Goal: Check status

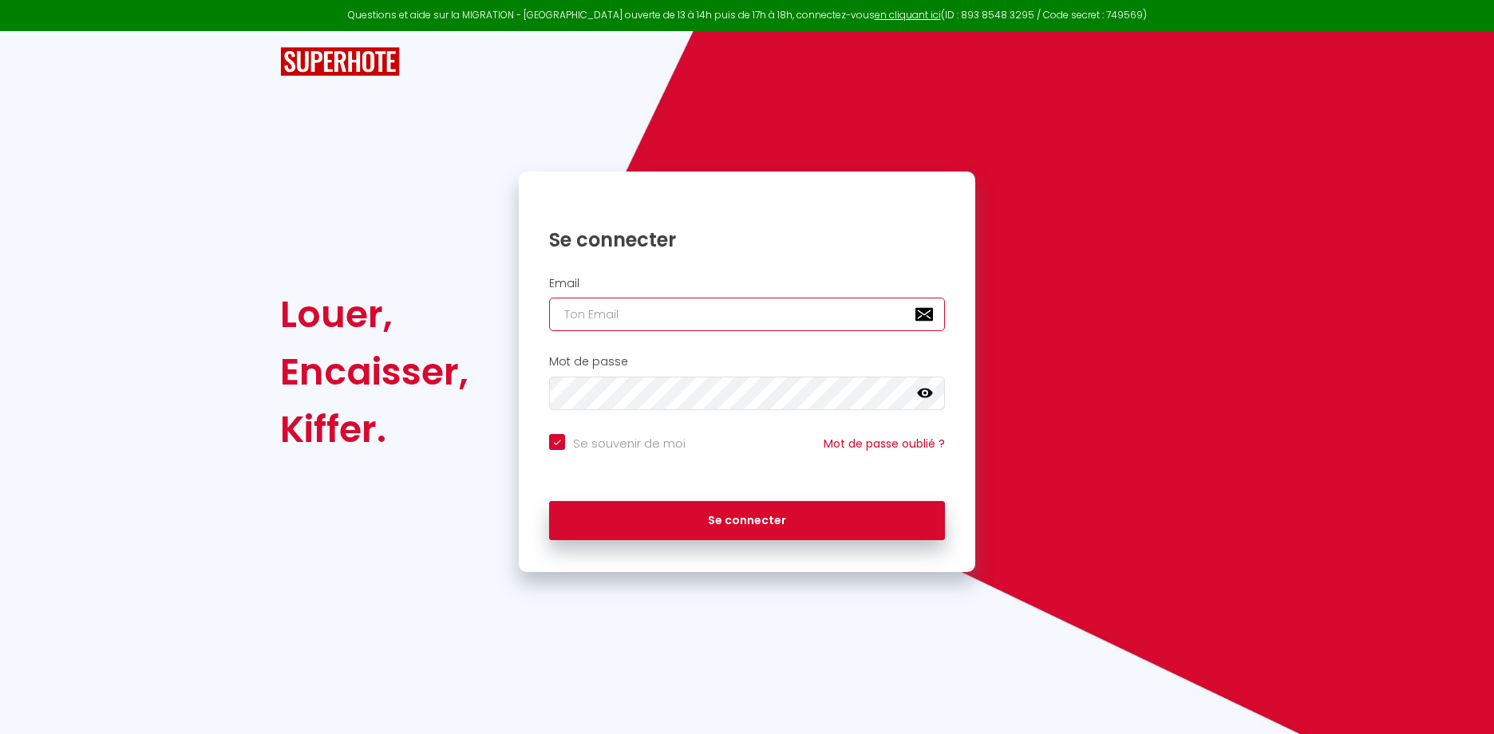
click at [619, 311] on input "email" at bounding box center [747, 315] width 396 height 34
type input "[EMAIL_ADDRESS][DOMAIN_NAME]"
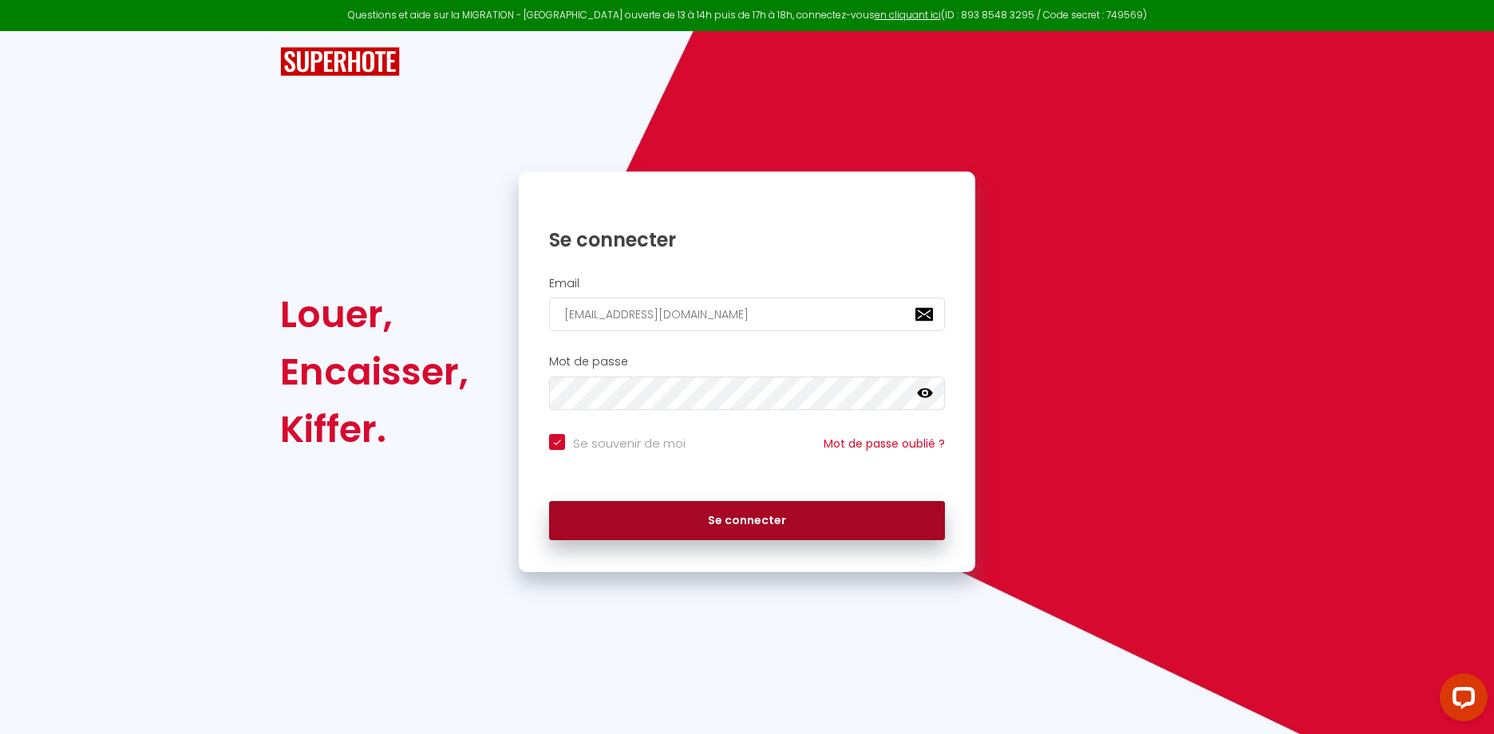
click at [676, 510] on button "Se connecter" at bounding box center [747, 521] width 396 height 40
checkbox input "true"
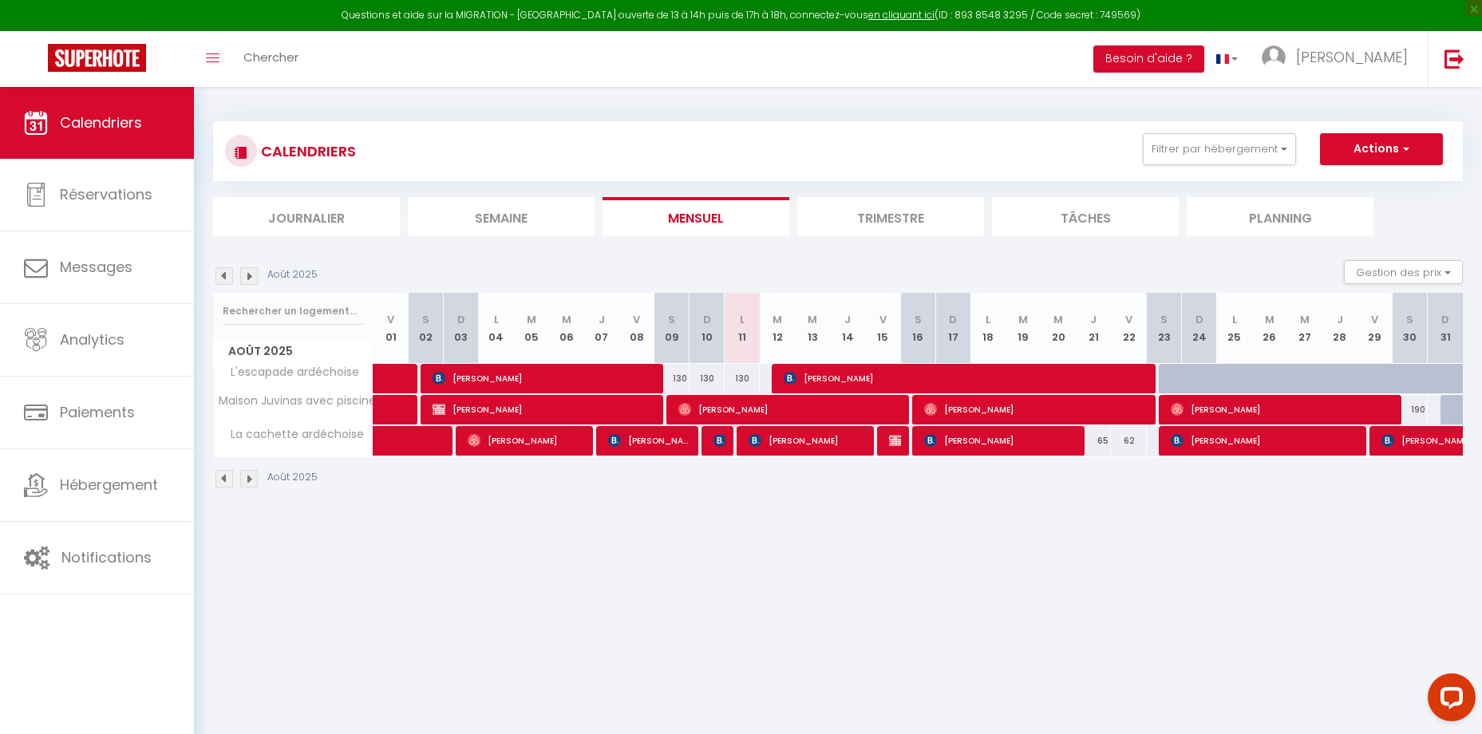
click at [251, 279] on img at bounding box center [249, 276] width 18 height 18
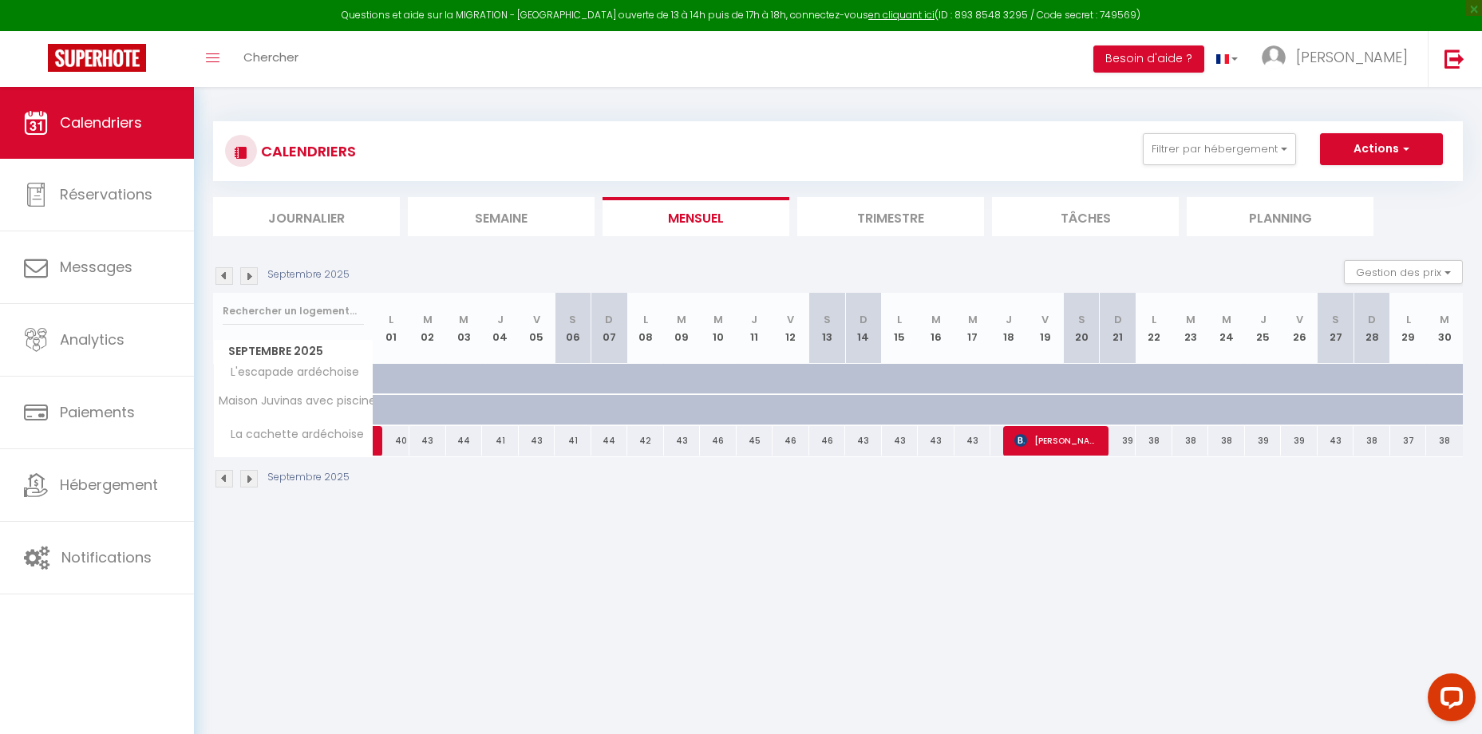
click at [250, 269] on img at bounding box center [249, 276] width 18 height 18
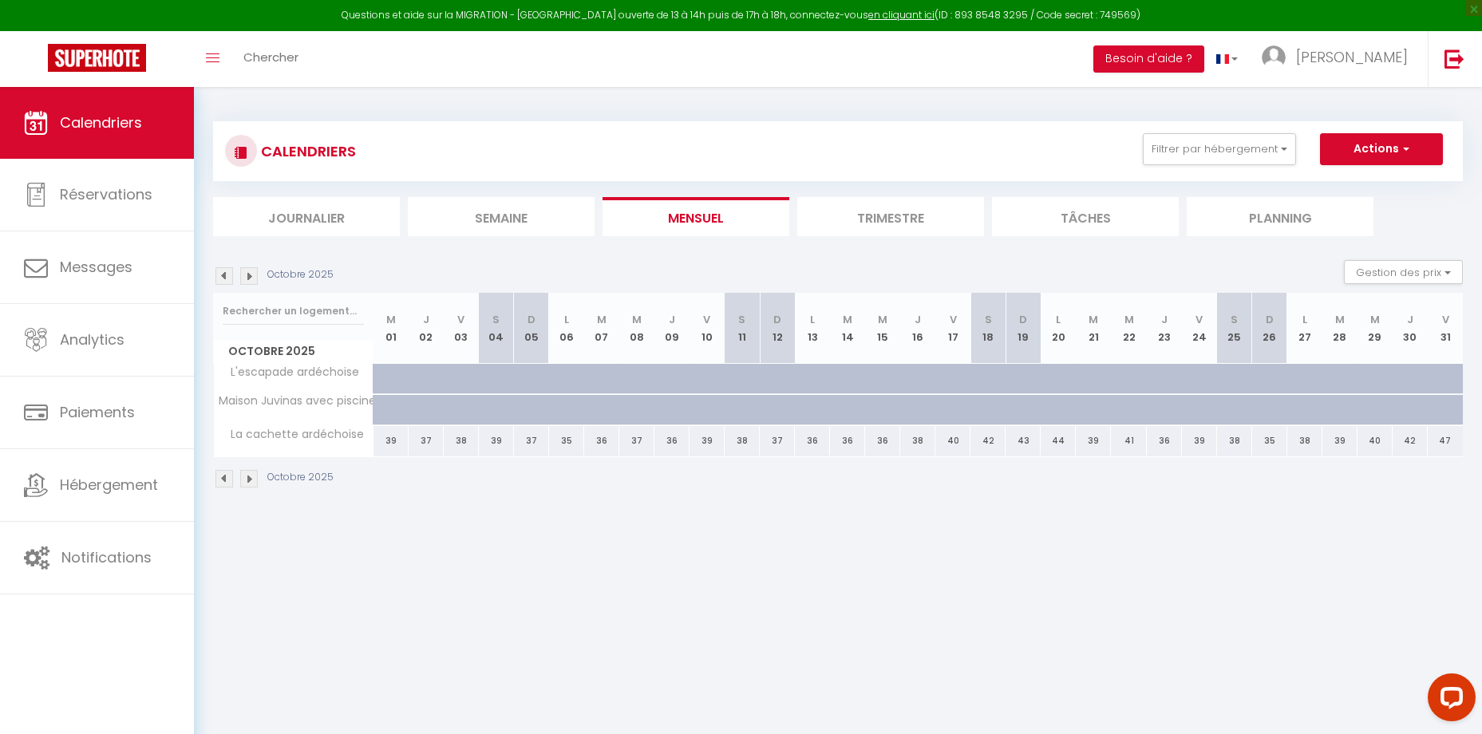
click at [250, 269] on img at bounding box center [249, 276] width 18 height 18
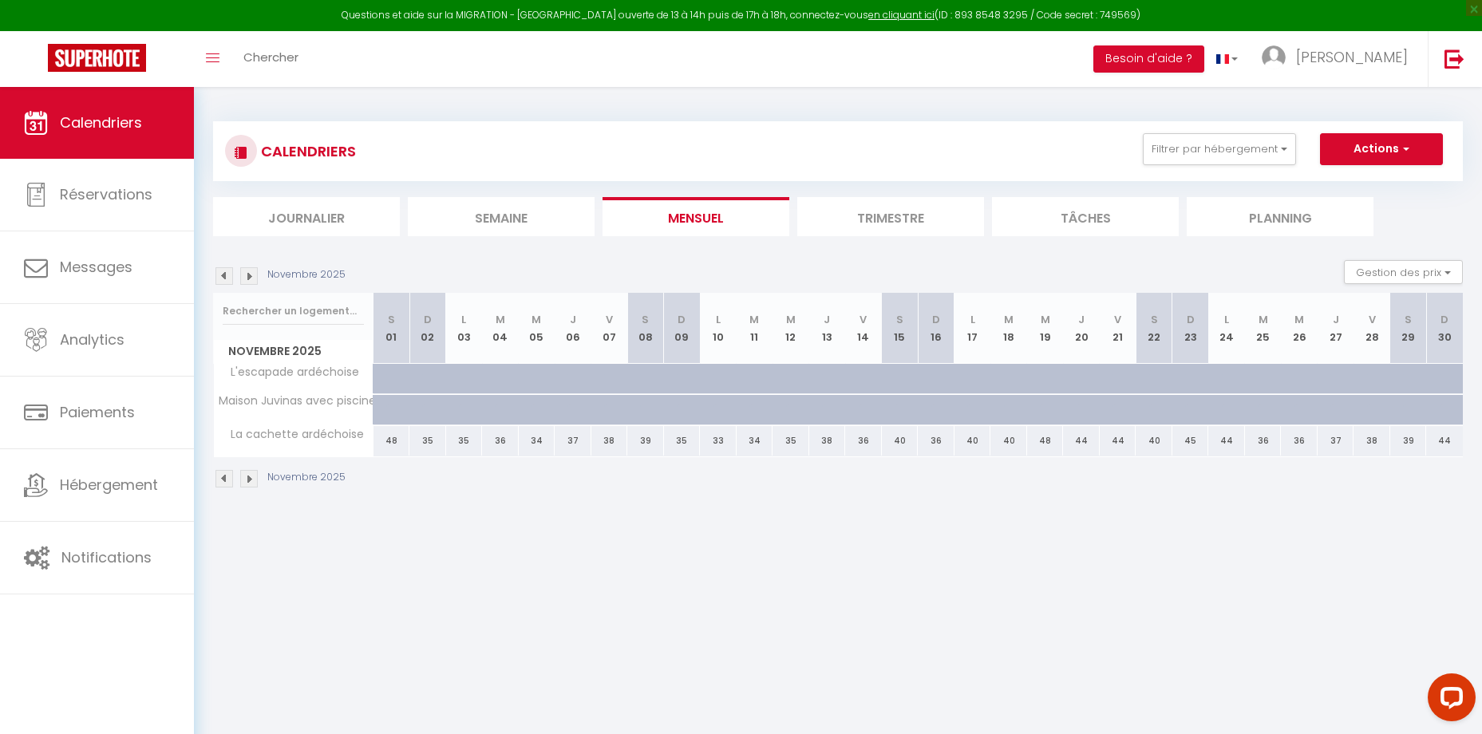
click at [250, 270] on img at bounding box center [249, 276] width 18 height 18
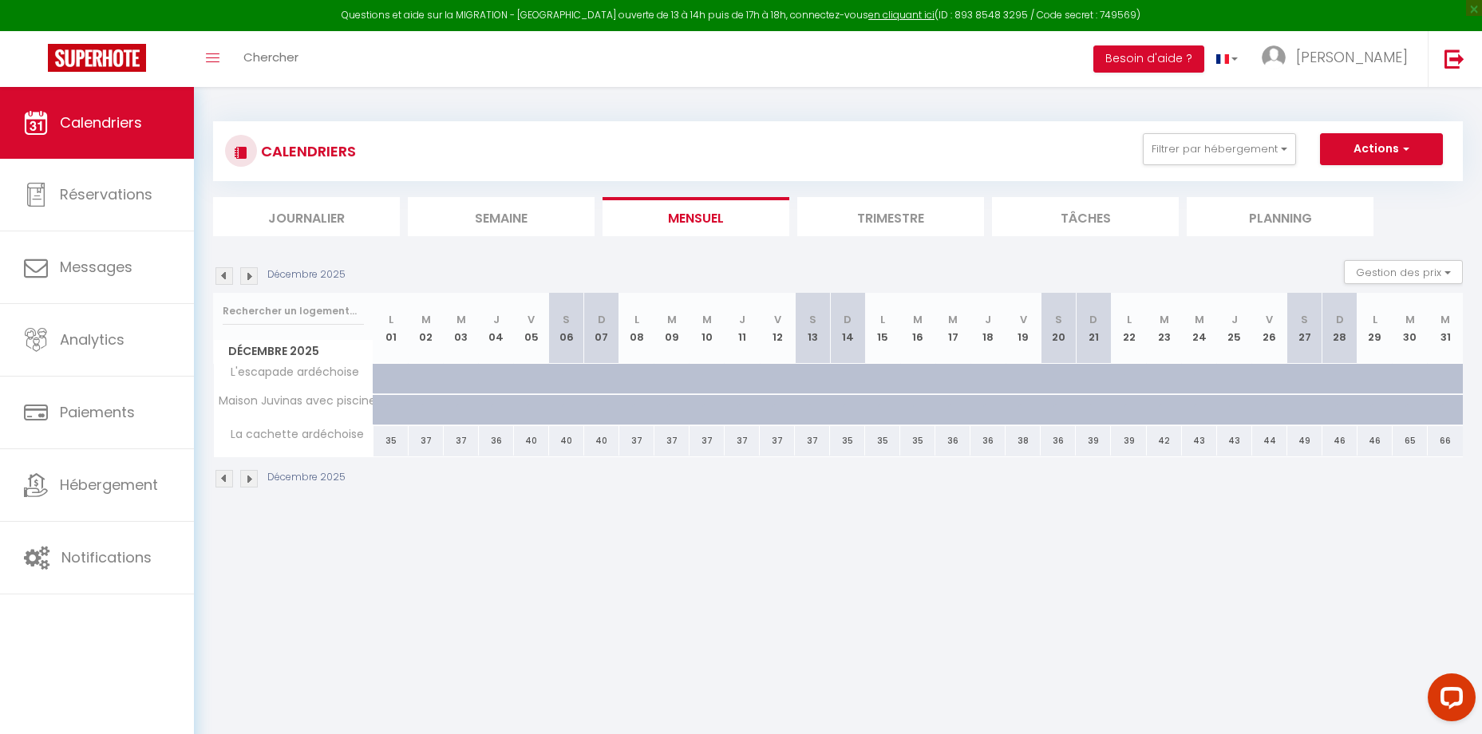
click at [220, 276] on img at bounding box center [224, 276] width 18 height 18
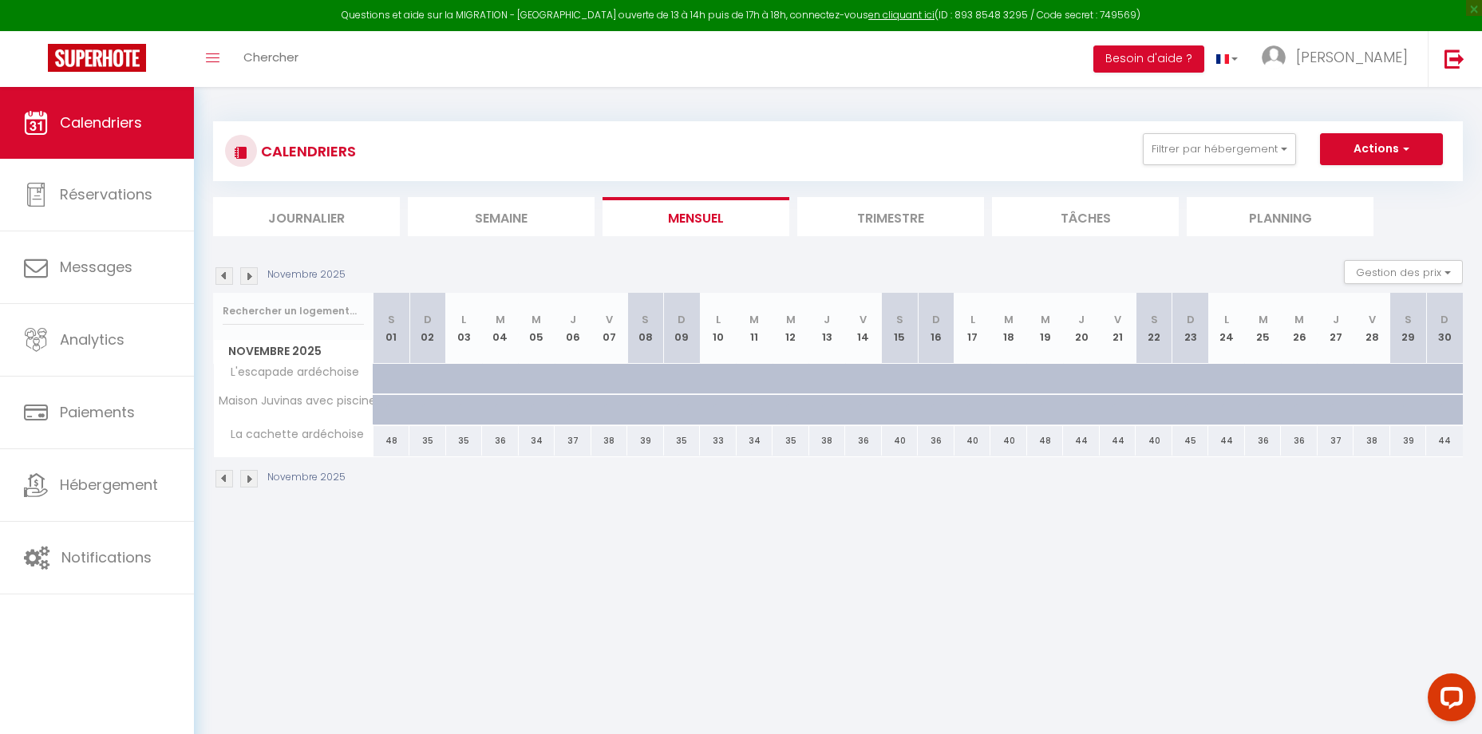
click at [221, 276] on img at bounding box center [224, 276] width 18 height 18
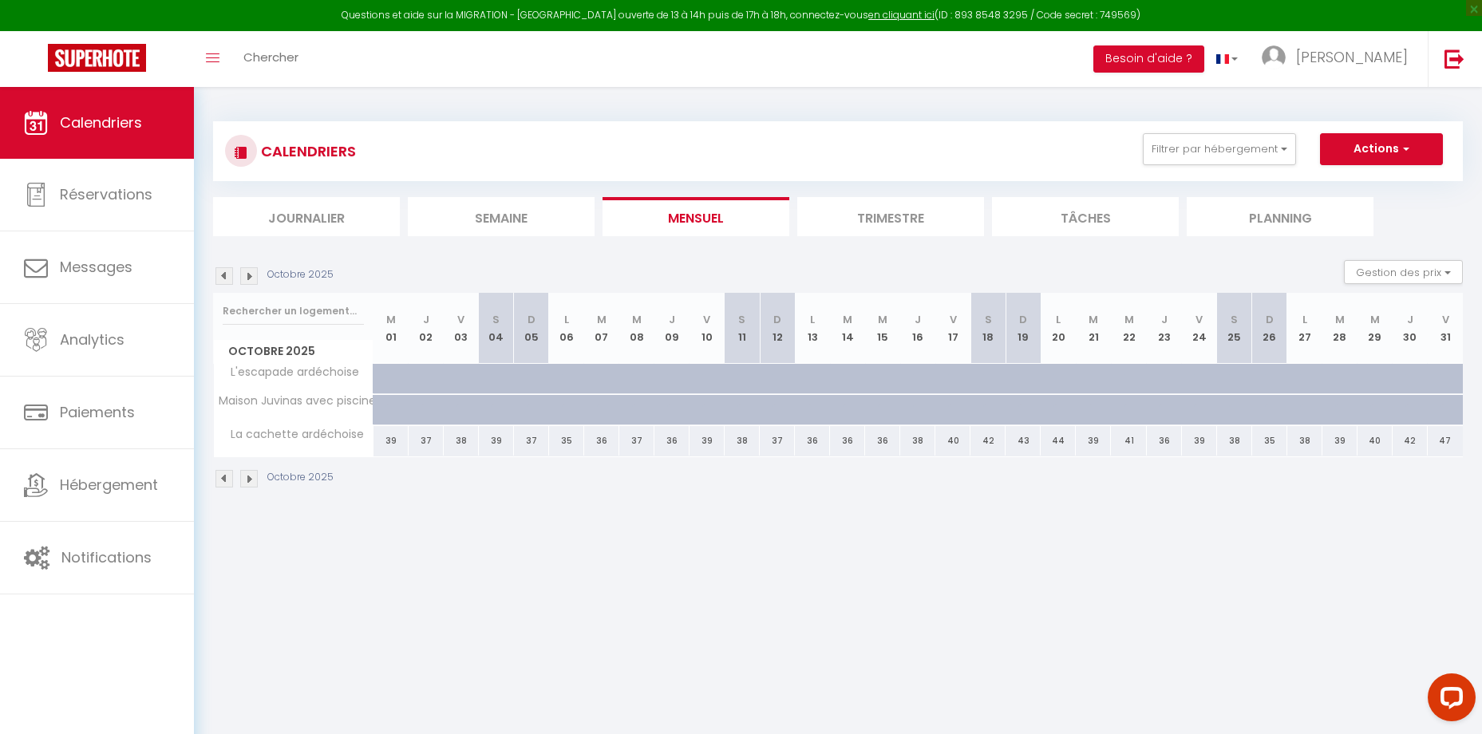
click at [221, 276] on img at bounding box center [224, 276] width 18 height 18
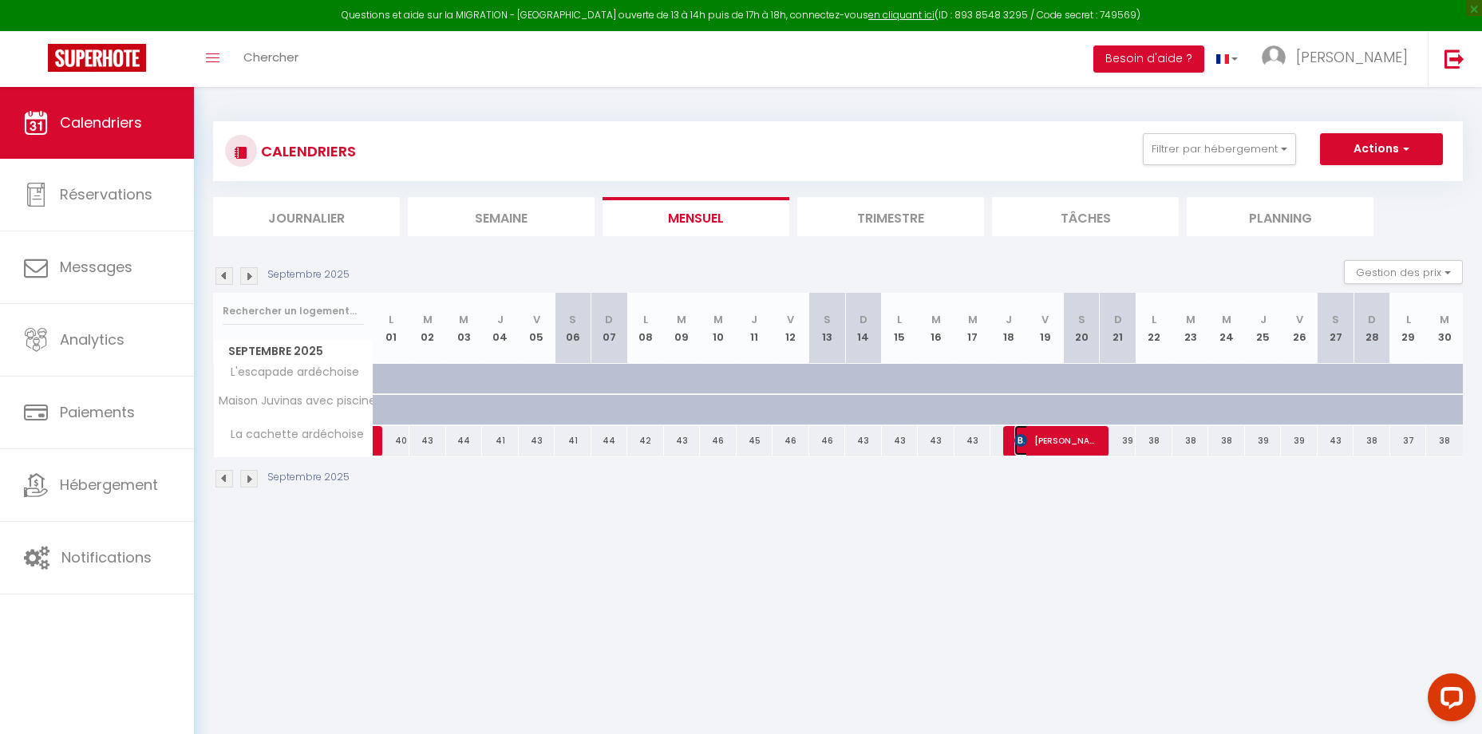
click at [1057, 445] on span "[PERSON_NAME]" at bounding box center [1056, 440] width 85 height 30
select select "OK"
select select "KO"
select select "0"
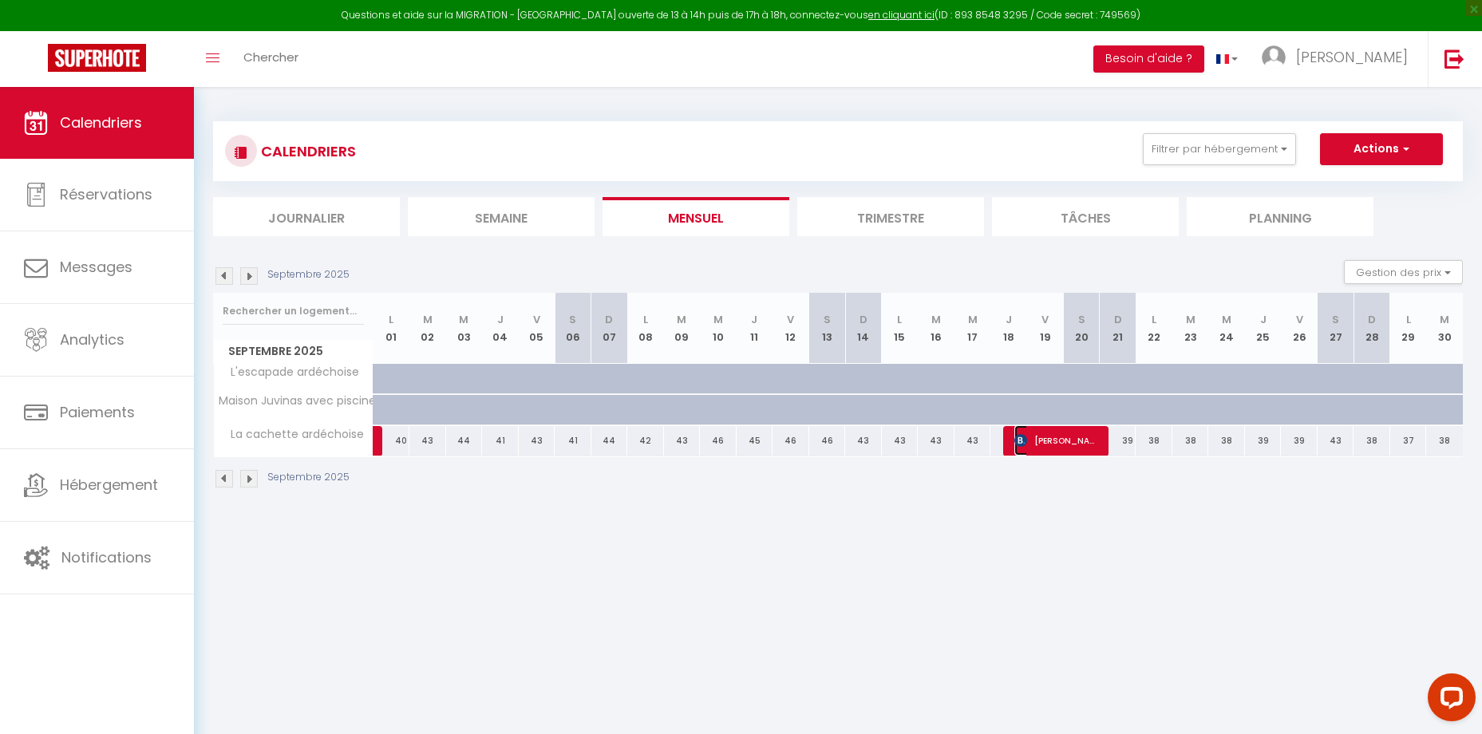
select select "1"
select select
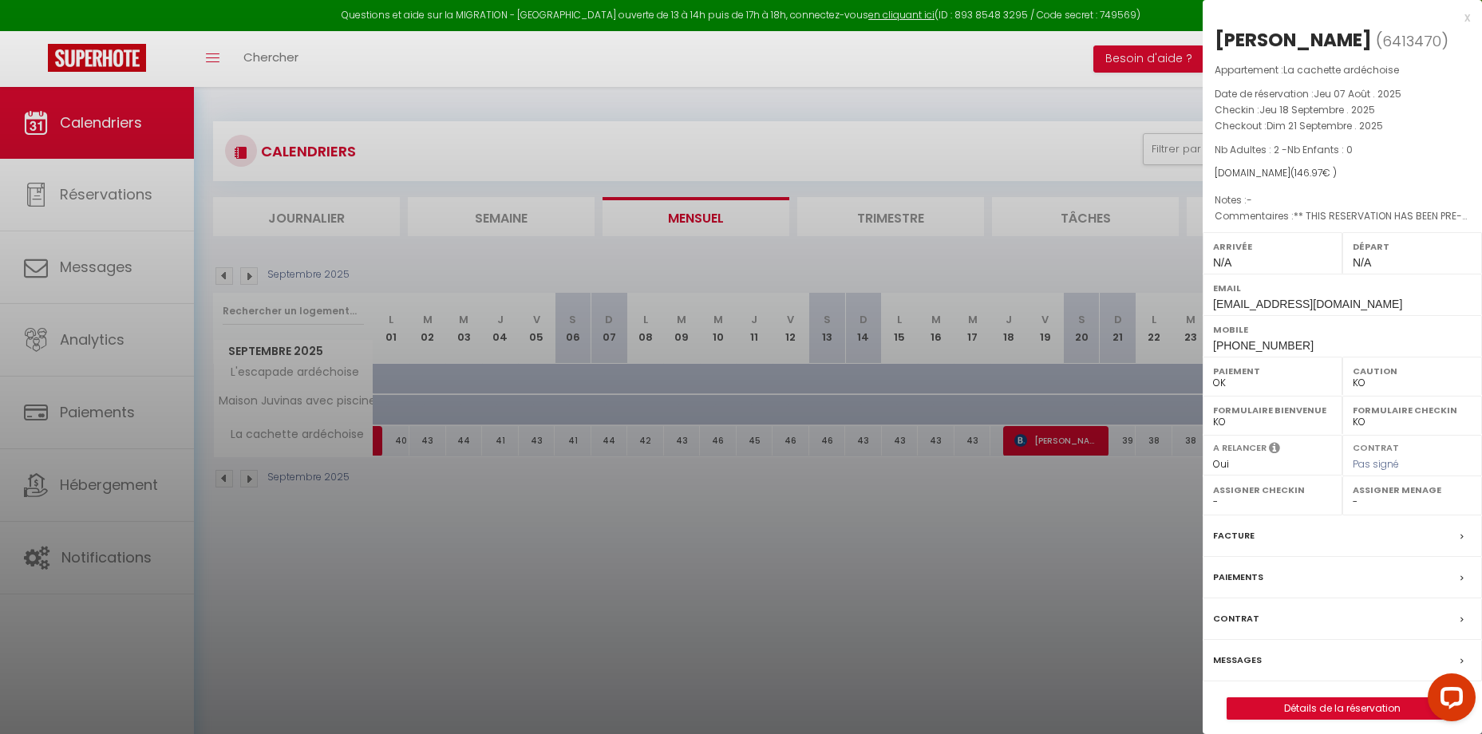
click at [1002, 531] on div at bounding box center [741, 367] width 1482 height 734
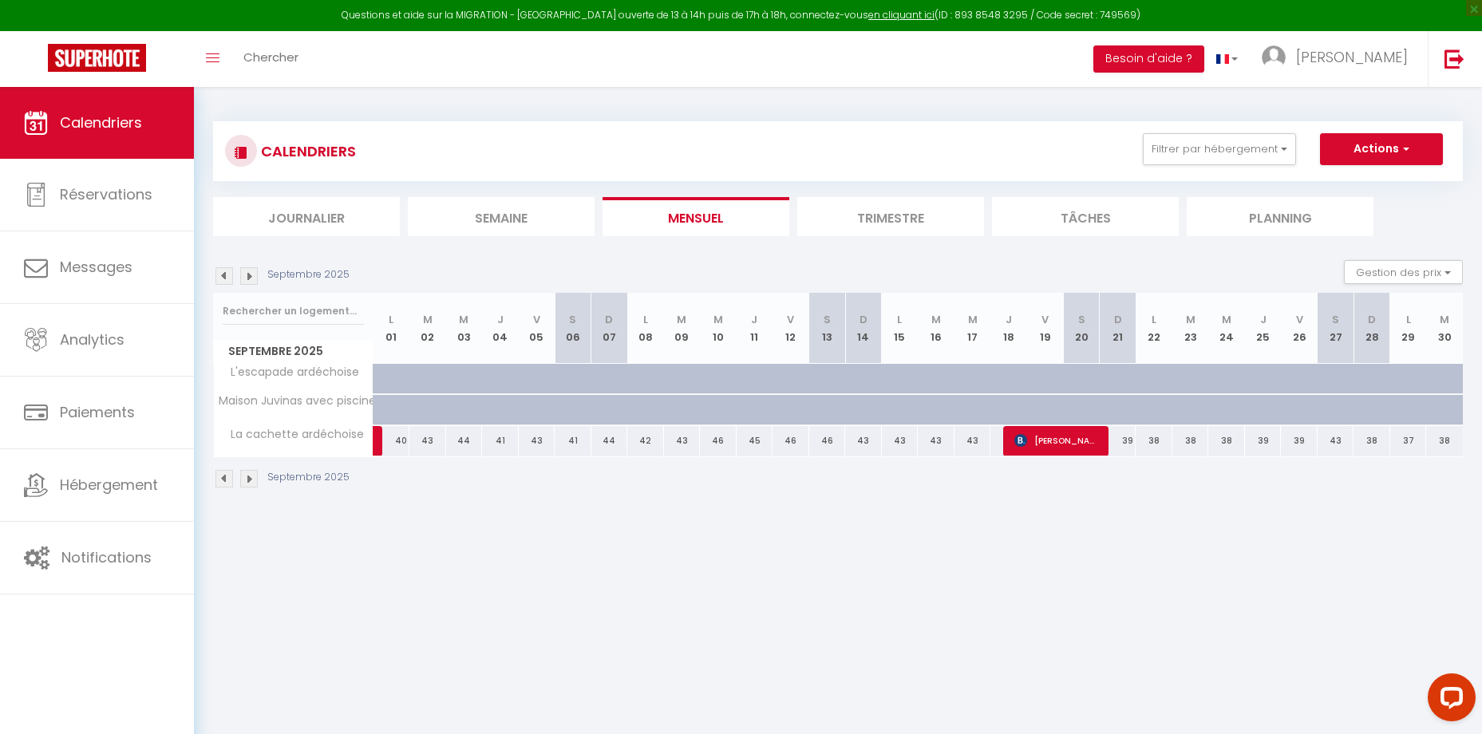
click at [228, 275] on img at bounding box center [224, 276] width 18 height 18
